Goal: Transaction & Acquisition: Purchase product/service

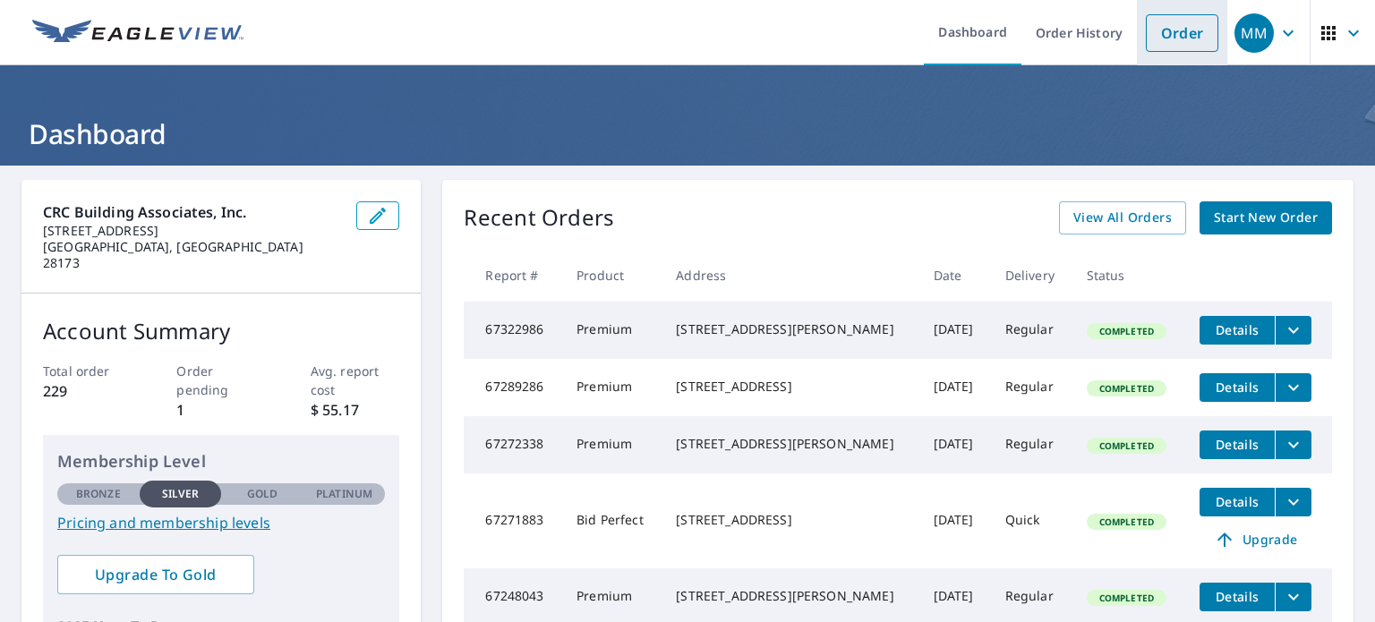
click at [1164, 31] on link "Order" at bounding box center [1182, 33] width 72 height 38
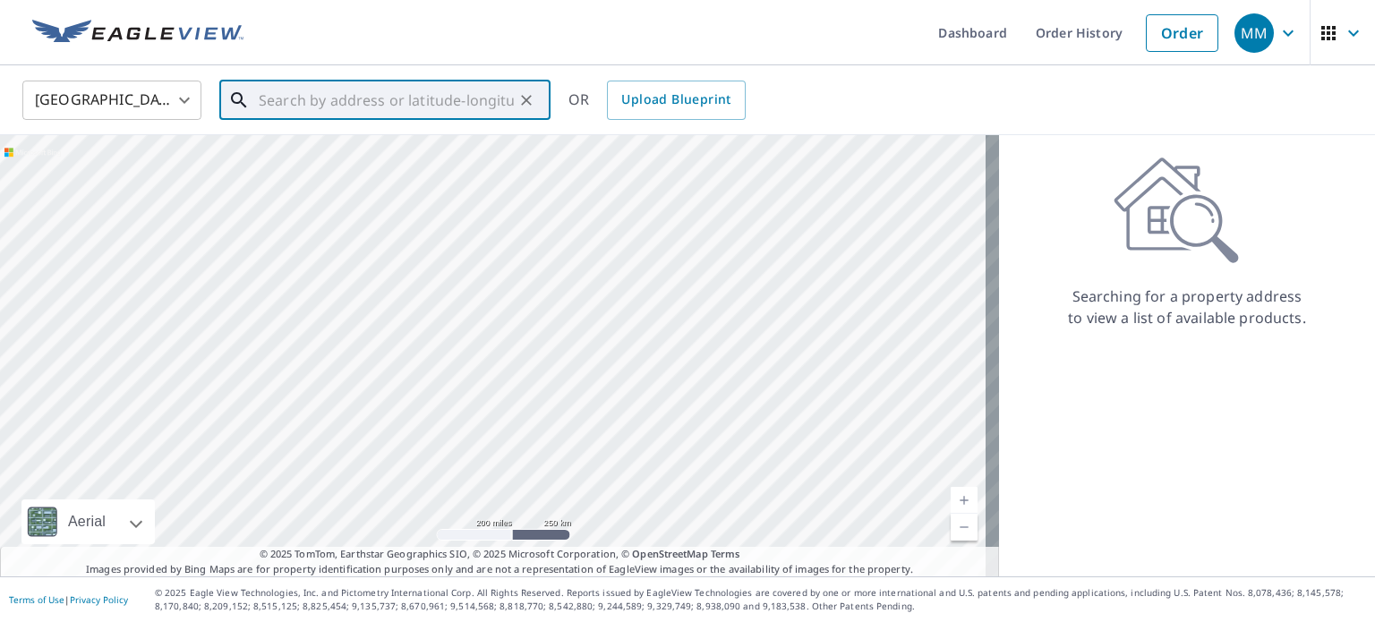
click at [469, 98] on input "text" at bounding box center [386, 100] width 255 height 50
paste input "[EMAIL_ADDRESS][DOMAIN_NAME]"
type input "[EMAIL_ADDRESS][DOMAIN_NAME]"
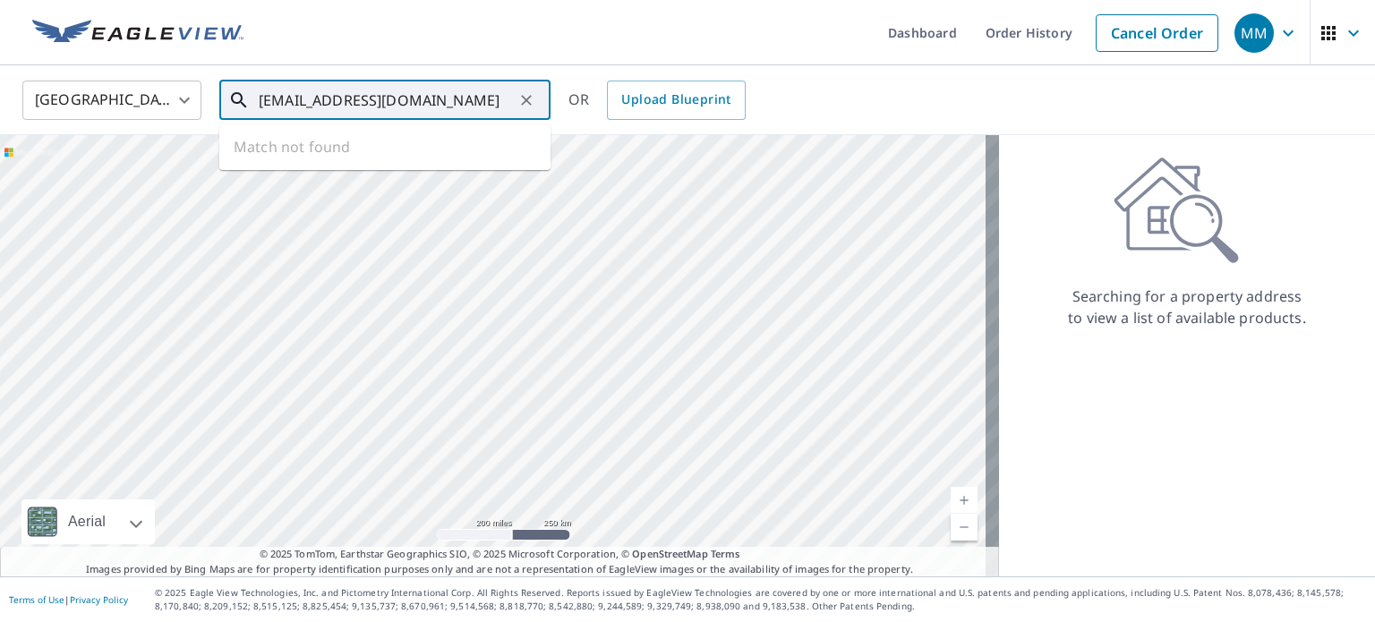
drag, startPoint x: 469, startPoint y: 98, endPoint x: 179, endPoint y: 85, distance: 290.3
click at [179, 85] on div "[GEOGRAPHIC_DATA] [GEOGRAPHIC_DATA] ​ [EMAIL_ADDRESS][DOMAIN_NAME] ​ Match not …" at bounding box center [681, 100] width 1344 height 42
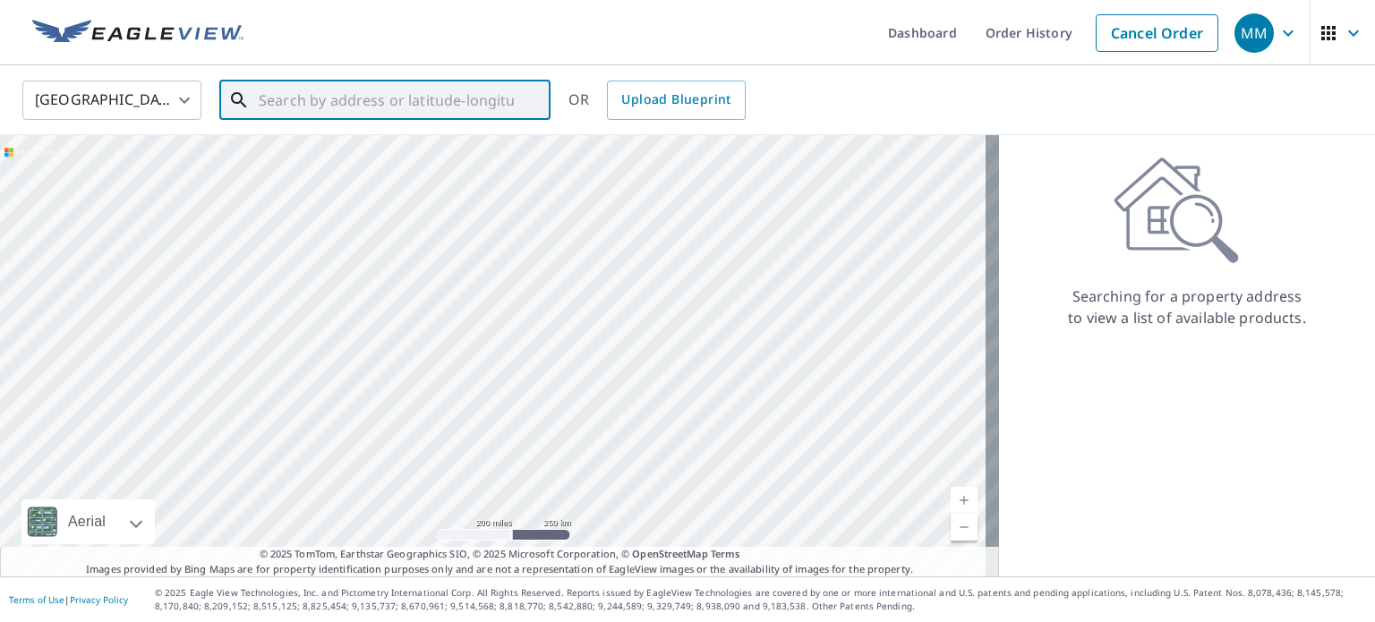
click at [465, 112] on input "text" at bounding box center [386, 100] width 255 height 50
paste input "[STREET_ADDRESS][PERSON_NAME]"
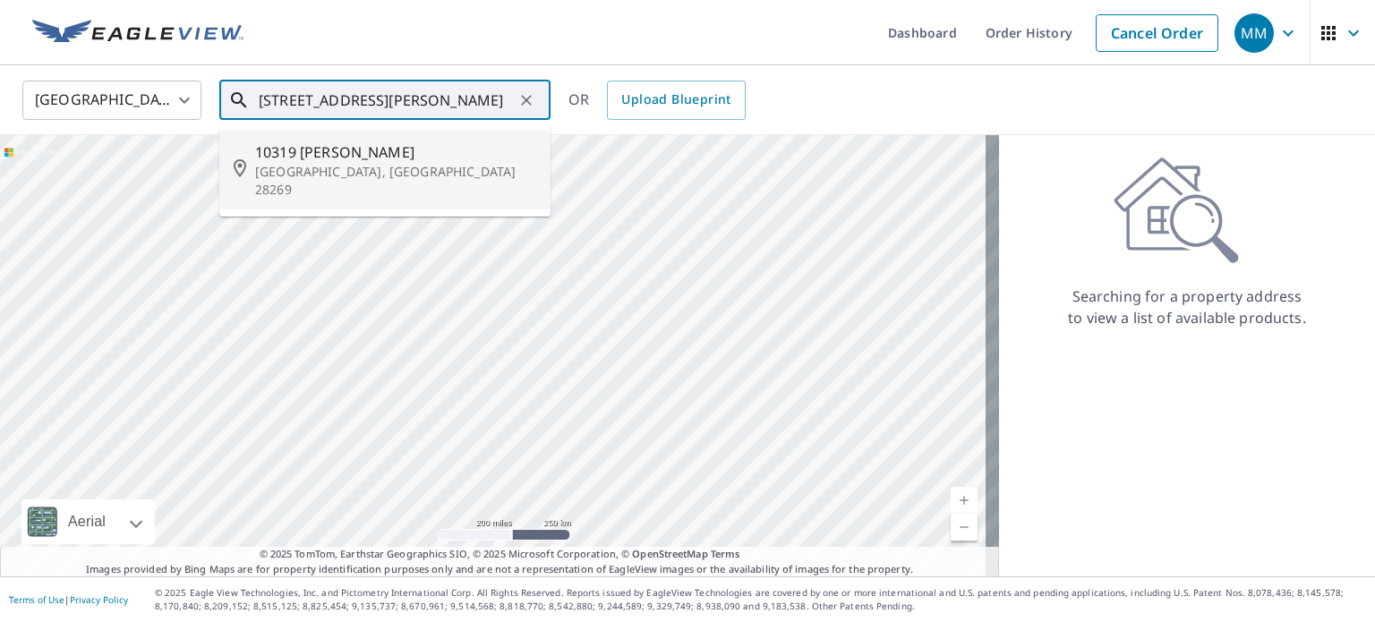
click at [425, 182] on li "[STREET_ADDRESS]" at bounding box center [384, 170] width 331 height 79
type input "[STREET_ADDRESS]"
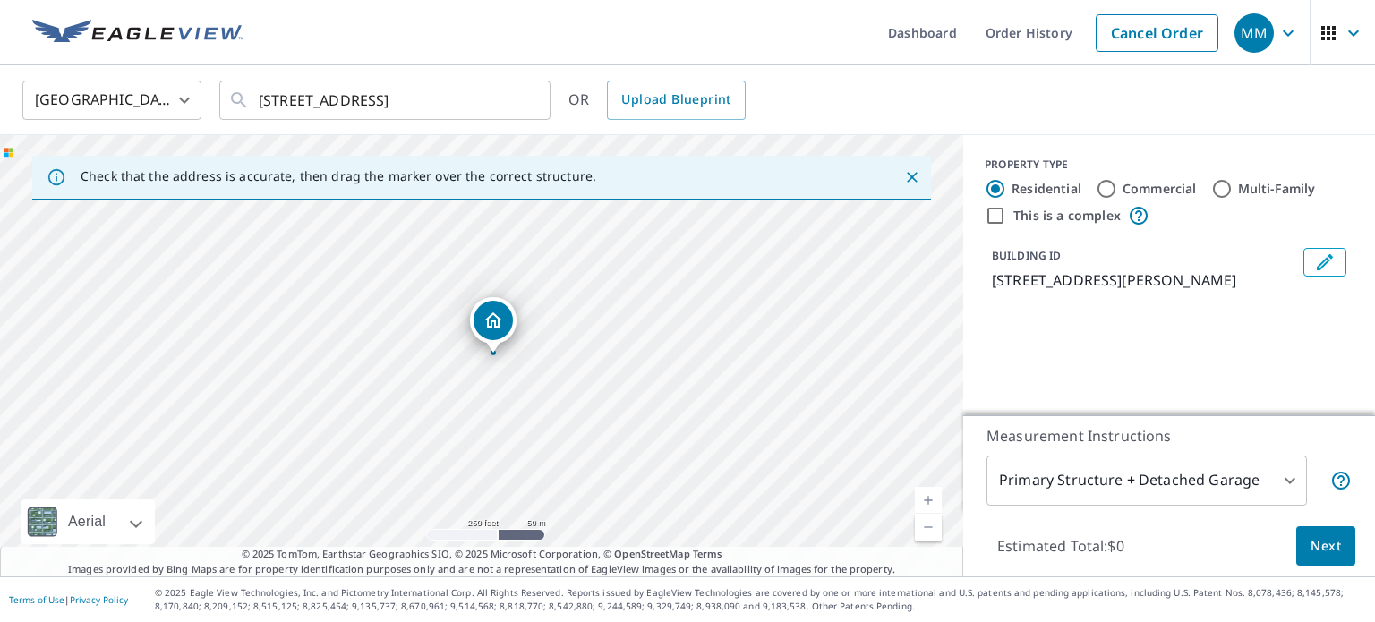
scroll to position [0, 0]
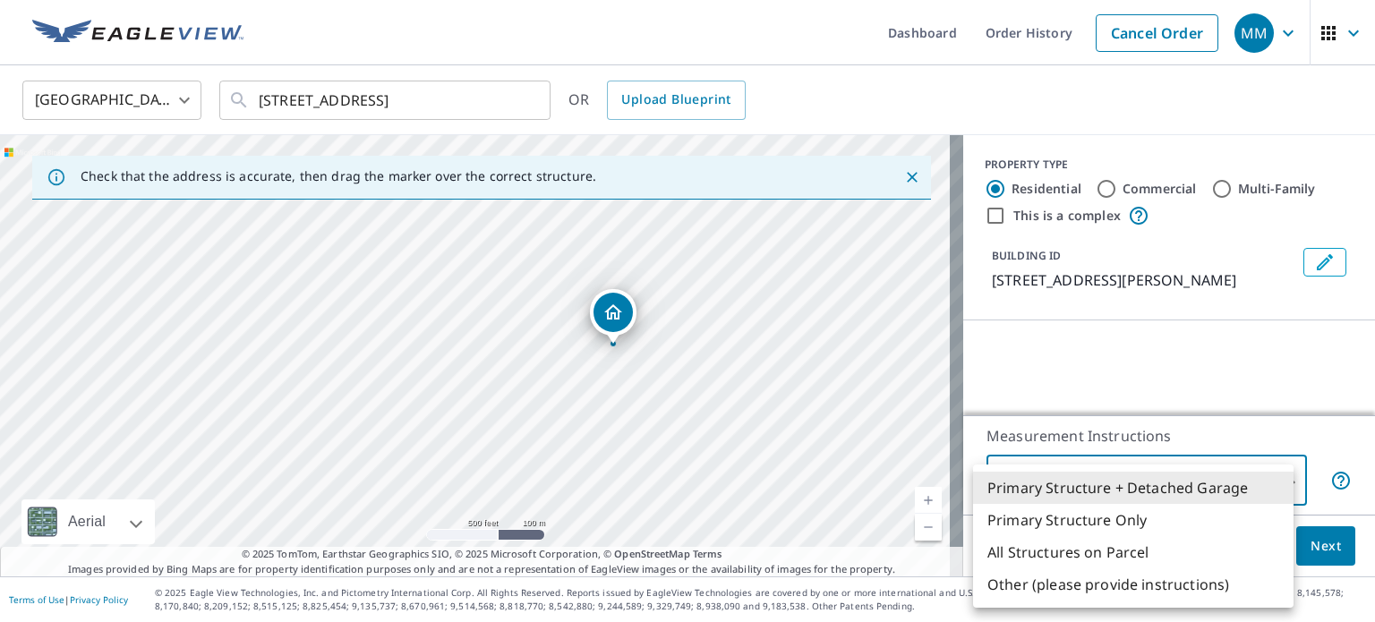
click at [1164, 478] on body "MM MM Dashboard Order History Cancel Order MM [GEOGRAPHIC_DATA] [GEOGRAPHIC_DAT…" at bounding box center [687, 311] width 1375 height 622
click at [1142, 519] on li "Primary Structure Only" at bounding box center [1133, 520] width 320 height 32
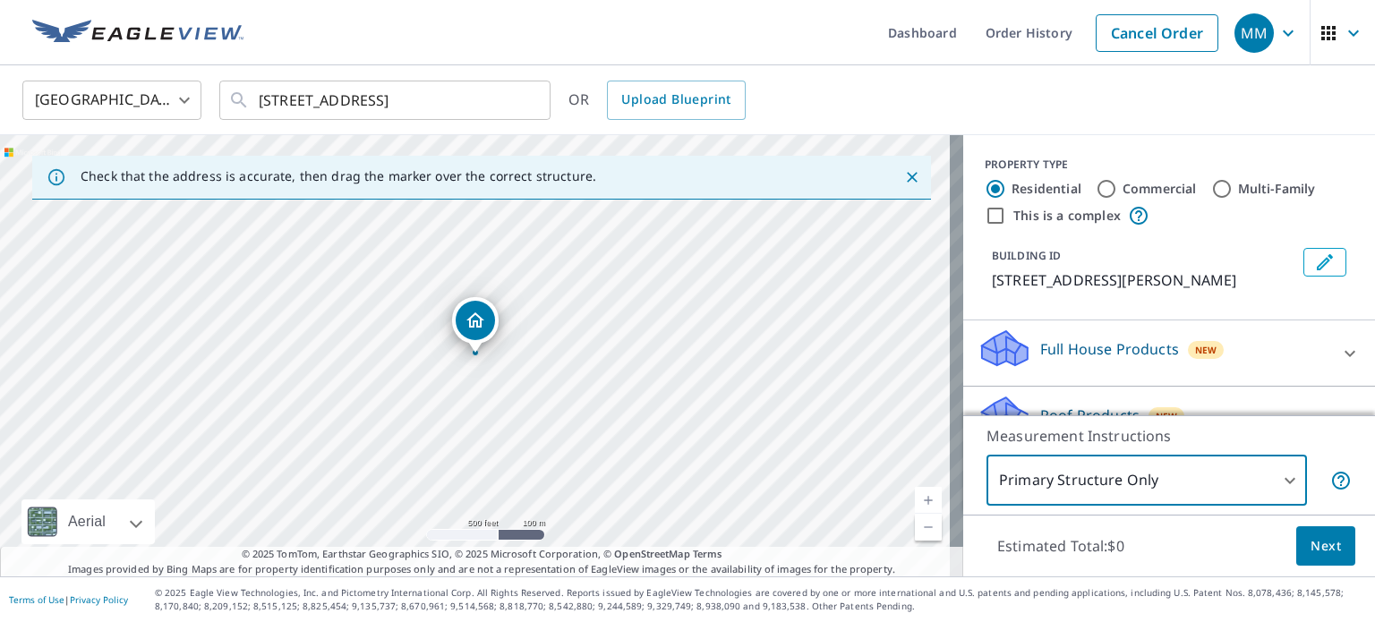
click at [1151, 486] on body "MM MM Dashboard Order History Cancel Order MM [GEOGRAPHIC_DATA] [GEOGRAPHIC_DAT…" at bounding box center [687, 311] width 1375 height 622
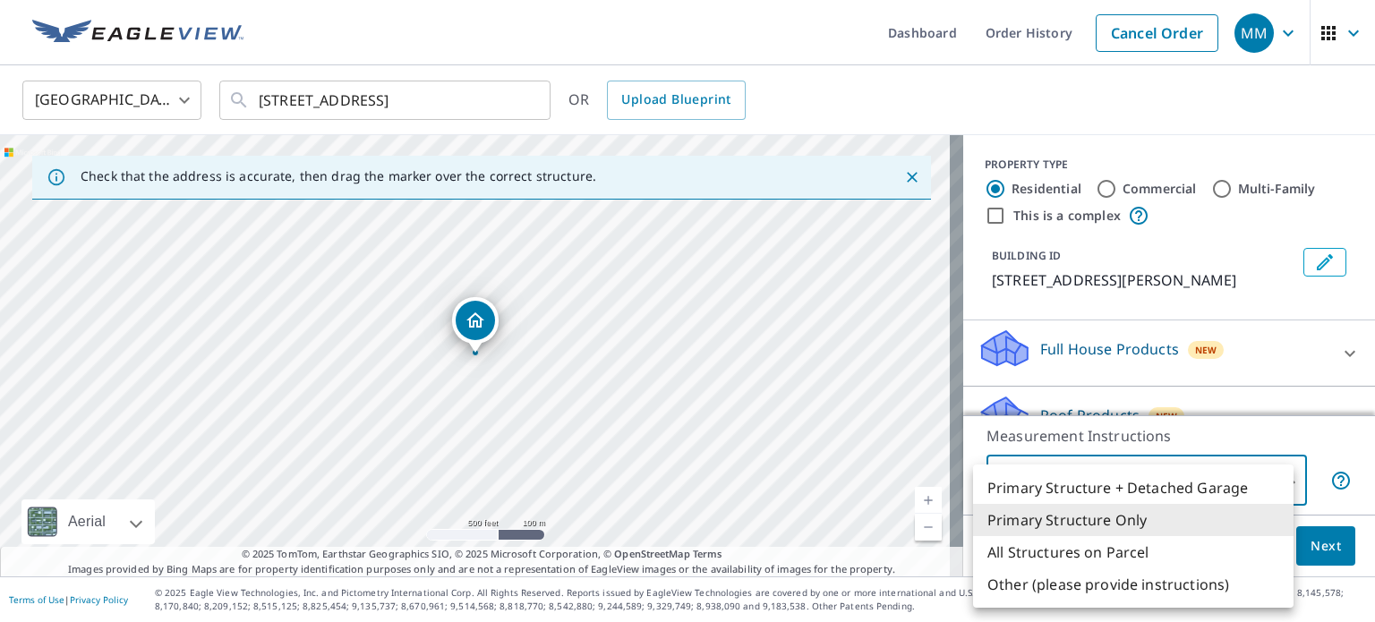
click at [1113, 550] on li "All Structures on Parcel" at bounding box center [1133, 552] width 320 height 32
type input "3"
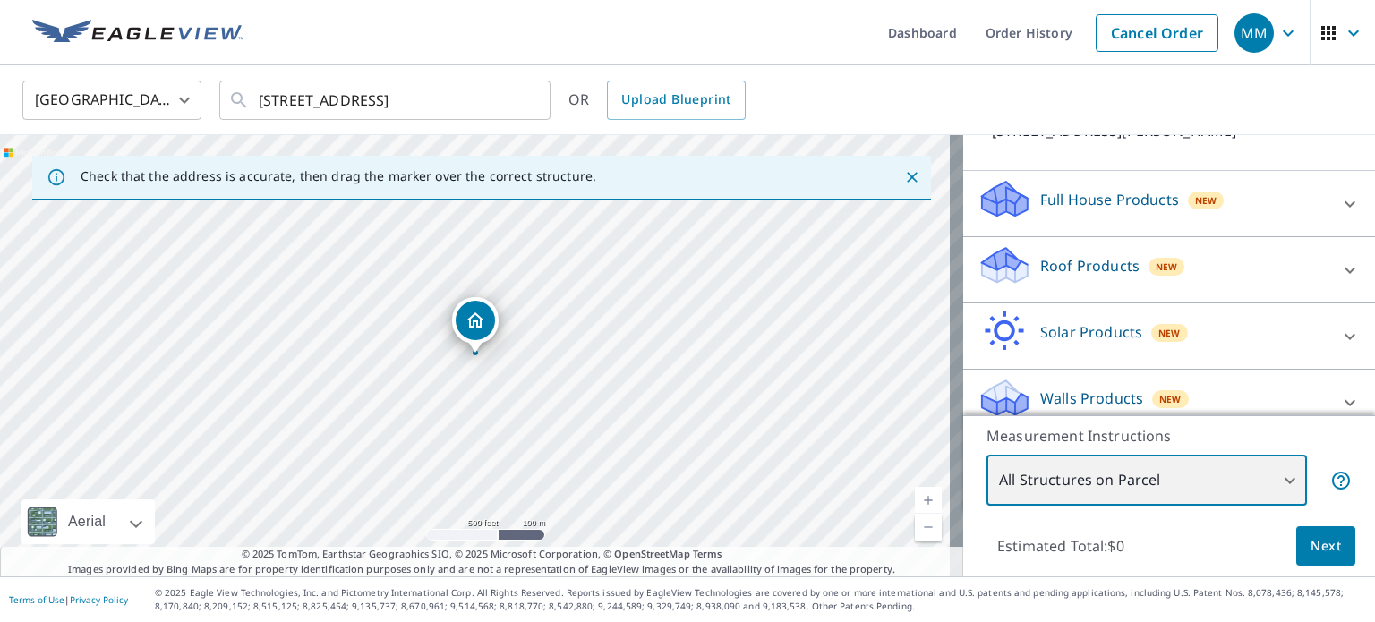
scroll to position [150, 0]
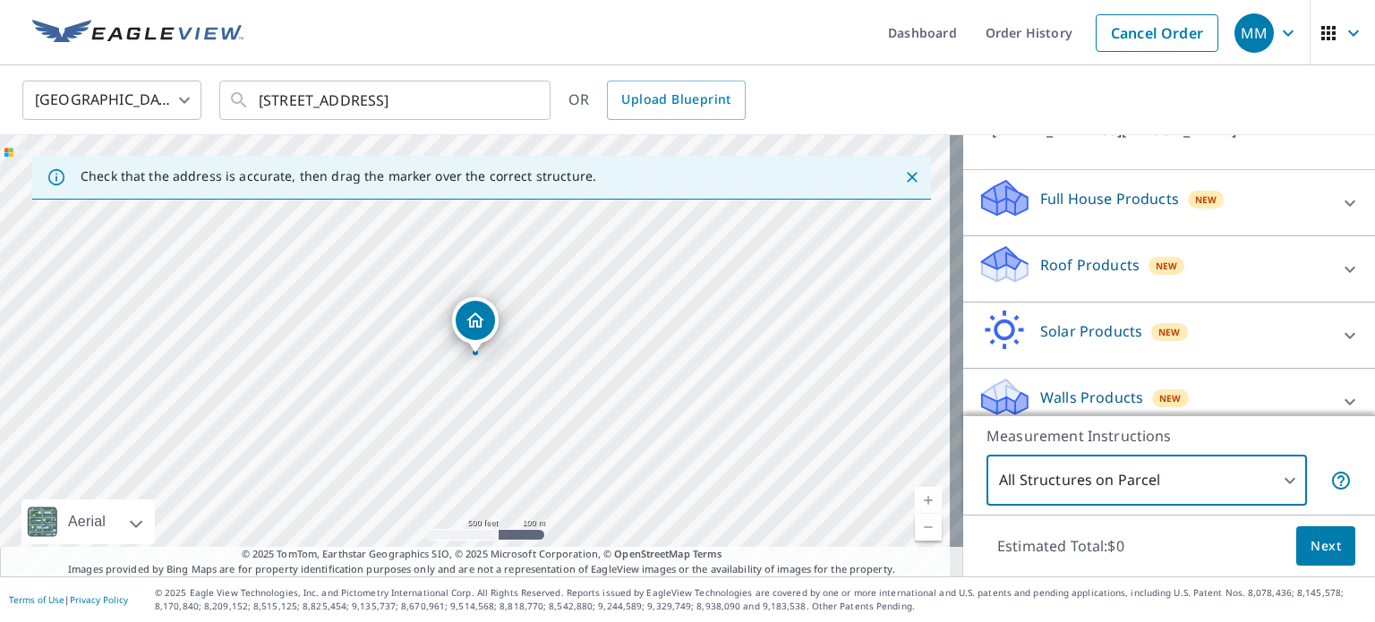
click at [1339, 275] on icon at bounding box center [1349, 269] width 21 height 21
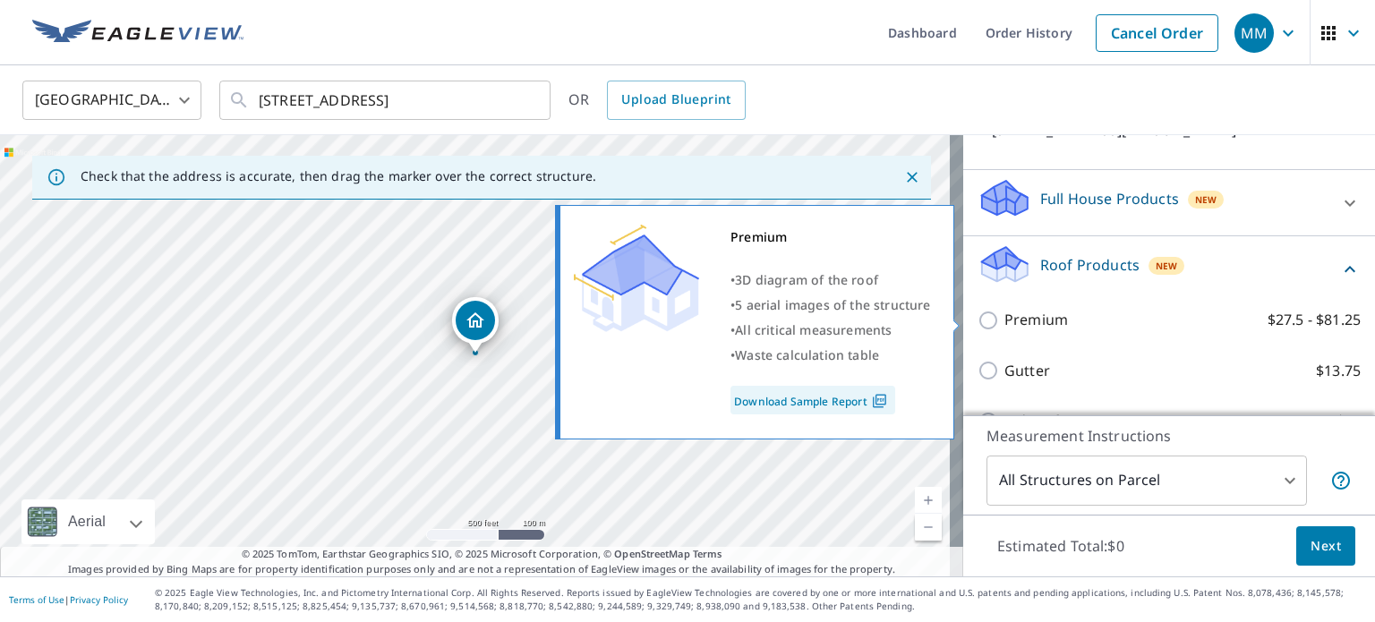
click at [1044, 314] on p "Premium" at bounding box center [1036, 320] width 64 height 22
click at [1004, 314] on input "Premium $27.5 - $81.25" at bounding box center [990, 320] width 27 height 21
checkbox input "true"
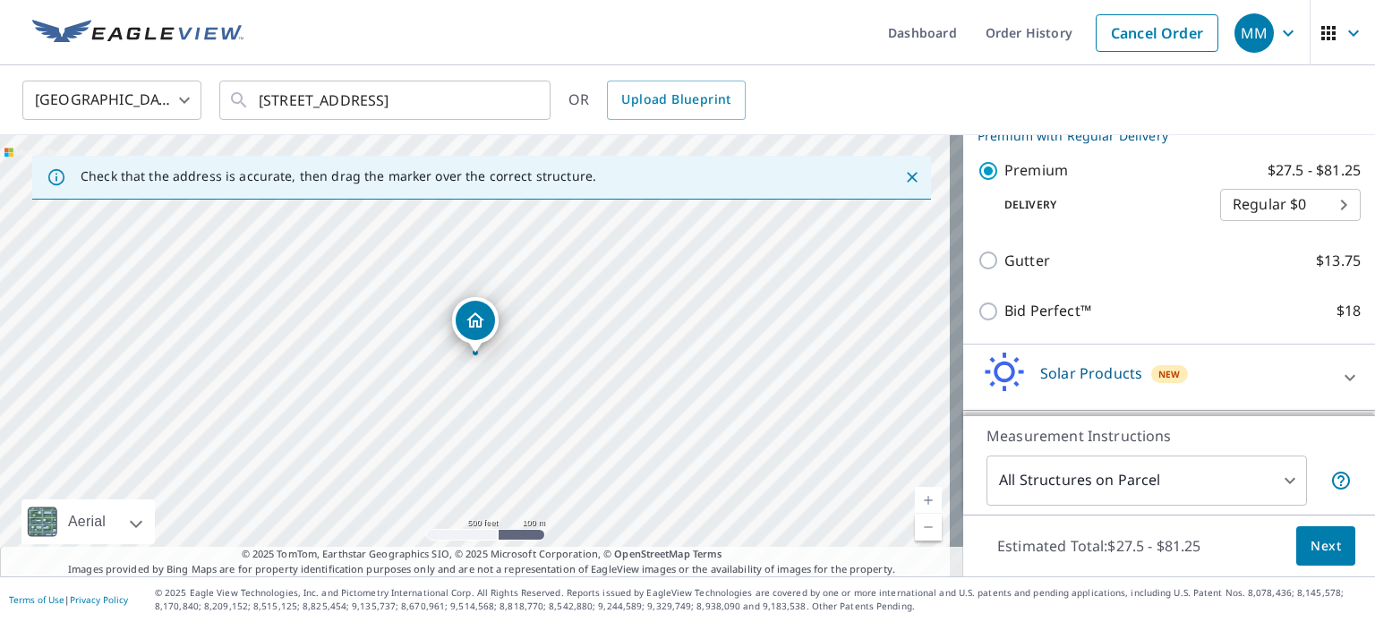
scroll to position [325, 0]
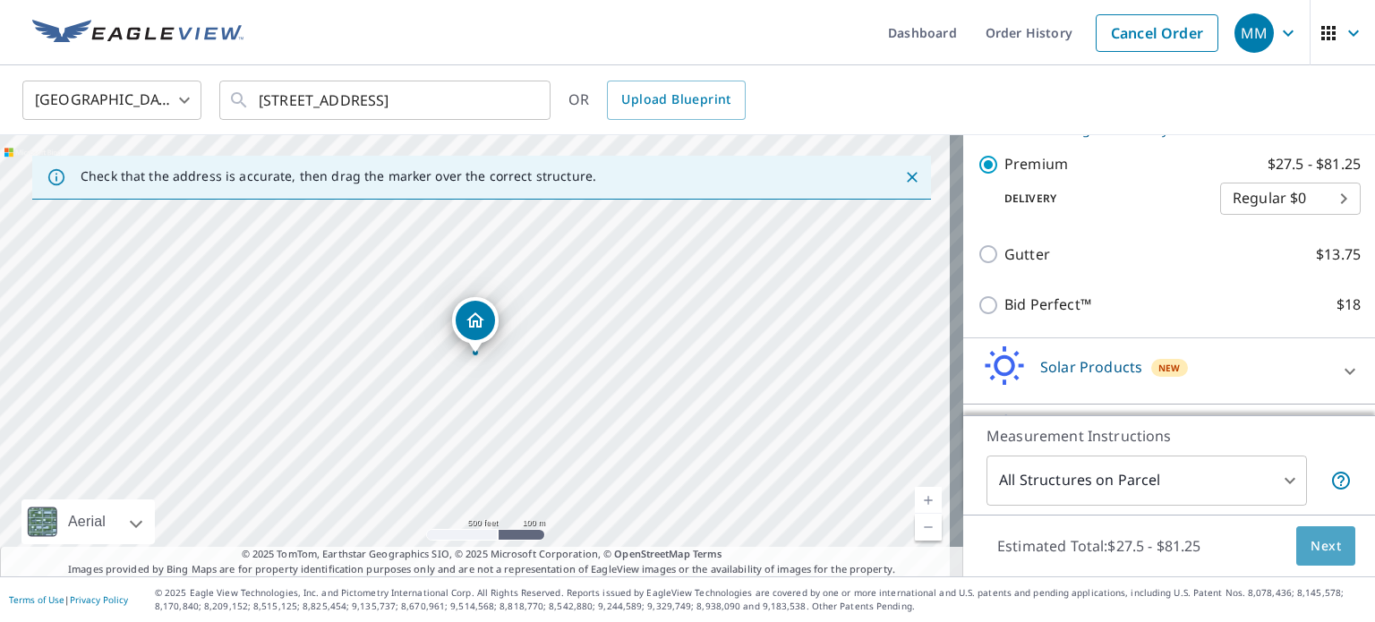
click at [1324, 547] on span "Next" at bounding box center [1325, 546] width 30 height 22
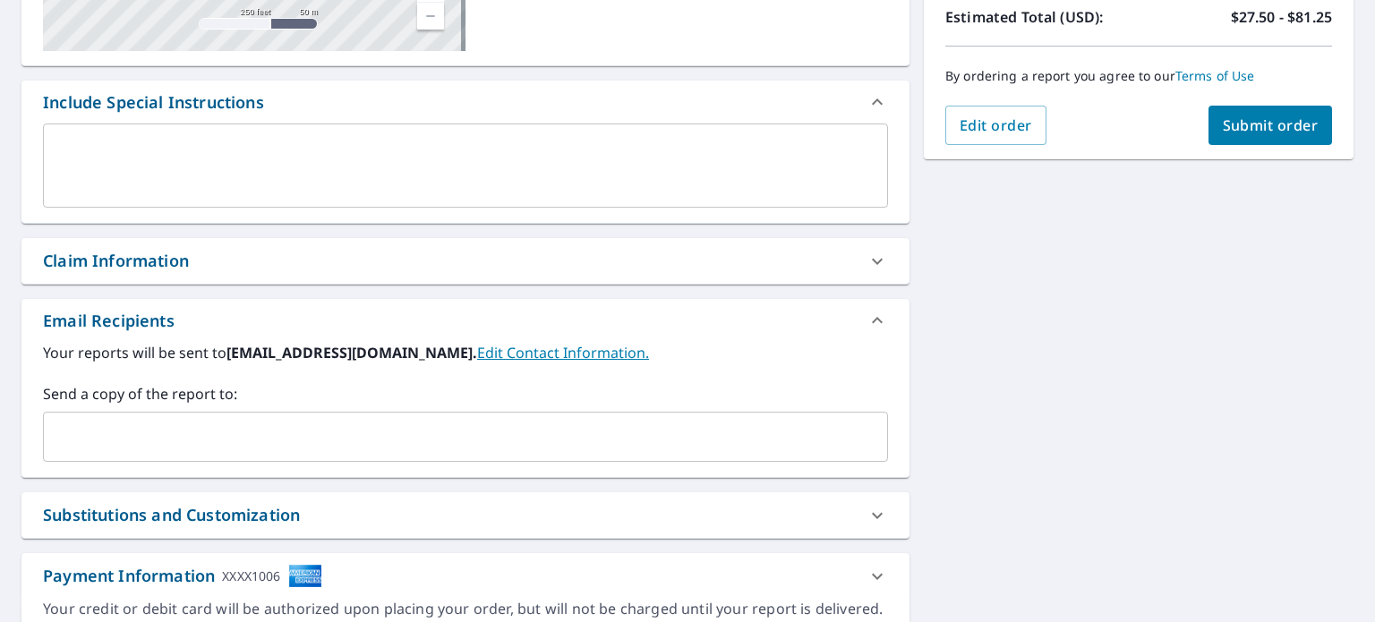
scroll to position [426, 0]
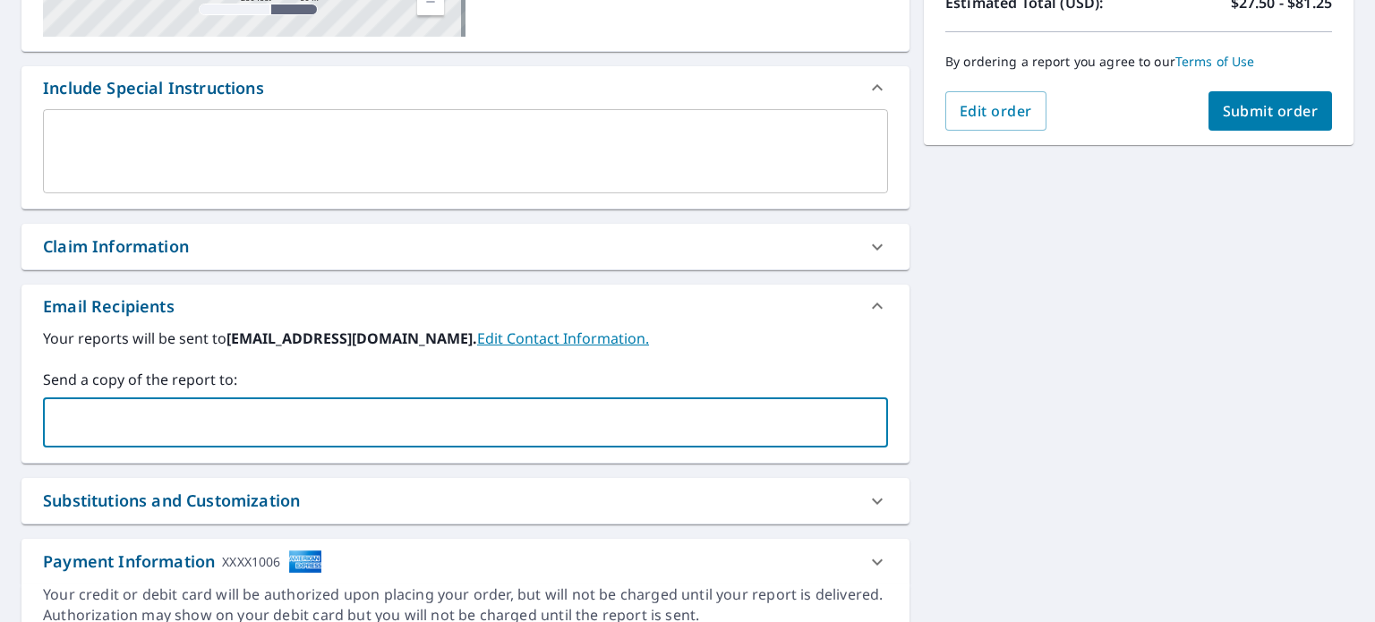
click at [285, 422] on input "text" at bounding box center [452, 422] width 802 height 34
type input "[PERSON_NAME][EMAIL_ADDRESS][PERSON_NAME][DOMAIN_NAME]"
click at [1240, 123] on button "Submit order" at bounding box center [1270, 110] width 124 height 39
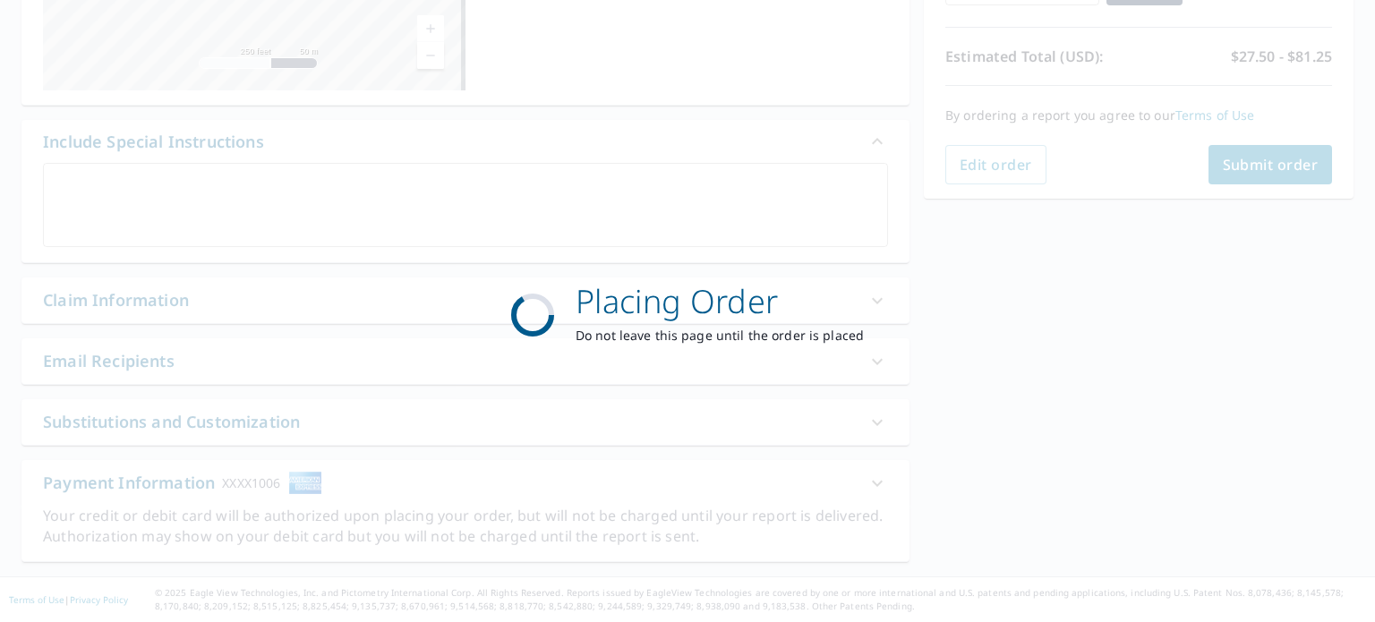
scroll to position [371, 0]
